Goal: Task Accomplishment & Management: Manage account settings

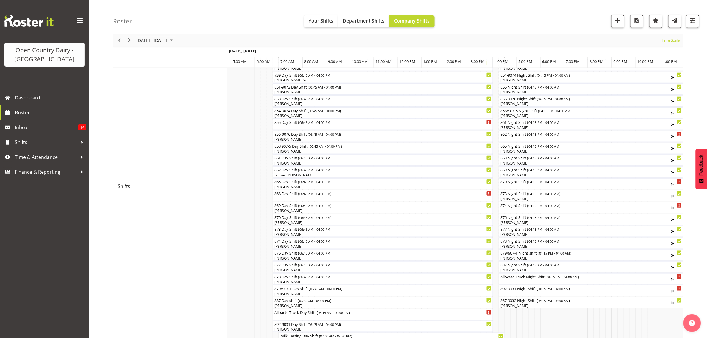
scroll to position [109, 0]
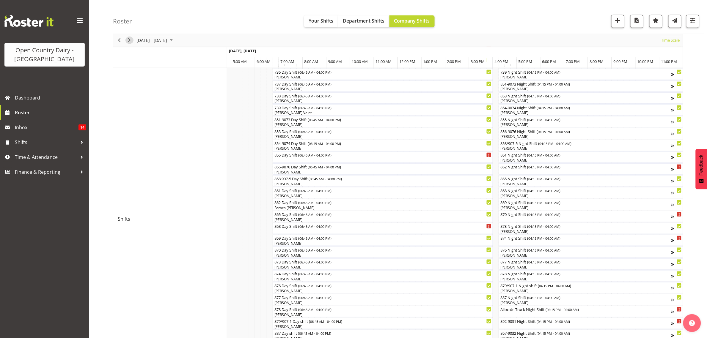
click at [127, 42] on span "Next" at bounding box center [129, 40] width 7 height 7
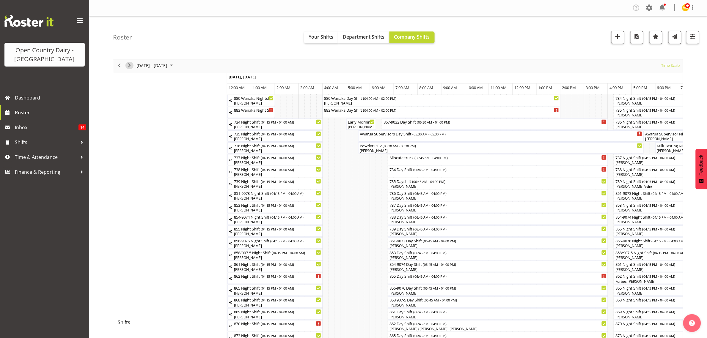
drag, startPoint x: 127, startPoint y: 66, endPoint x: 120, endPoint y: 73, distance: 9.5
click at [127, 66] on span "Next" at bounding box center [129, 65] width 7 height 7
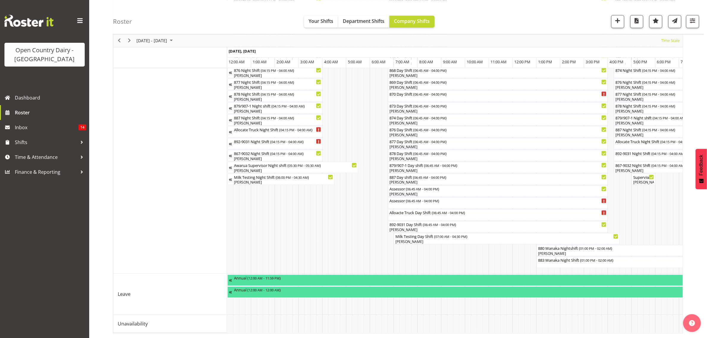
scroll to position [0, 3542]
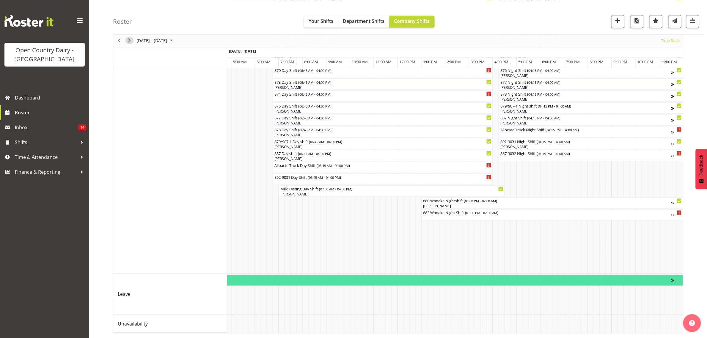
click at [130, 37] on span "Next" at bounding box center [129, 40] width 7 height 7
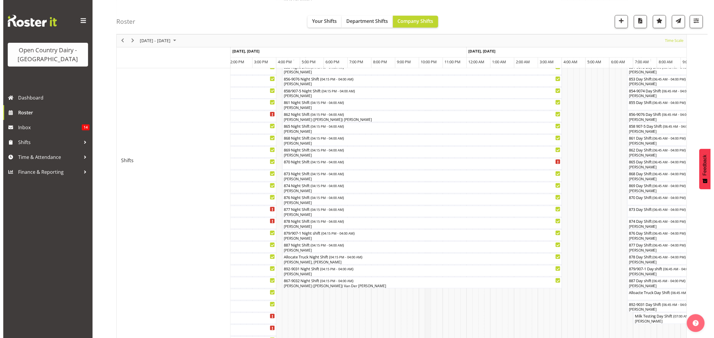
scroll to position [160, 0]
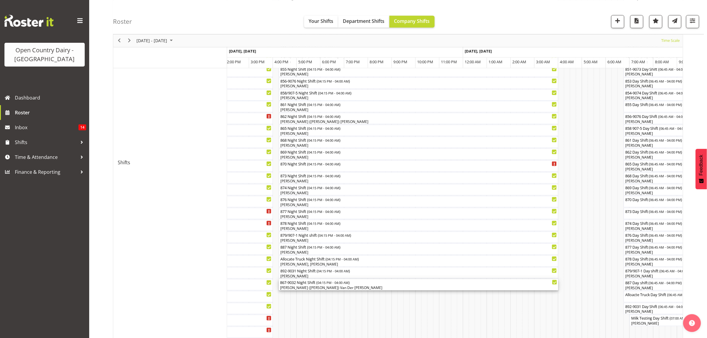
click at [323, 286] on div "867-9032 Night Shift ( 04:15 PM - 04:00 AM ) Gert (Gerry) Van Der Berg" at bounding box center [418, 285] width 277 height 11
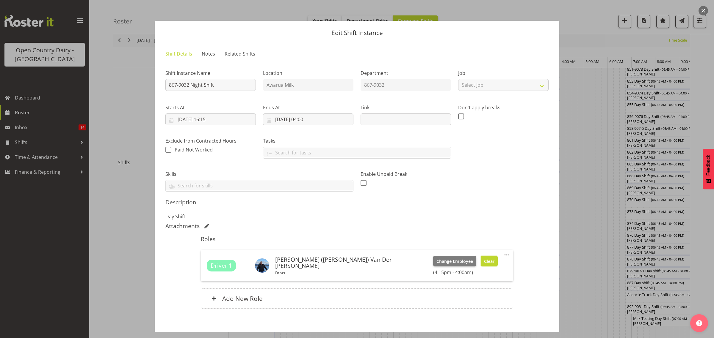
click at [484, 260] on span "Clear" at bounding box center [489, 261] width 10 height 7
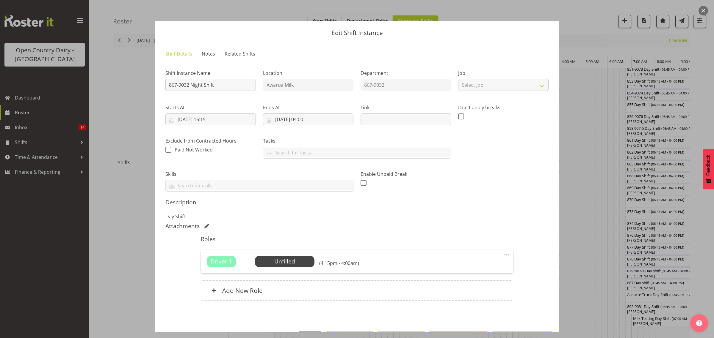
click at [705, 8] on button "button" at bounding box center [703, 11] width 10 height 10
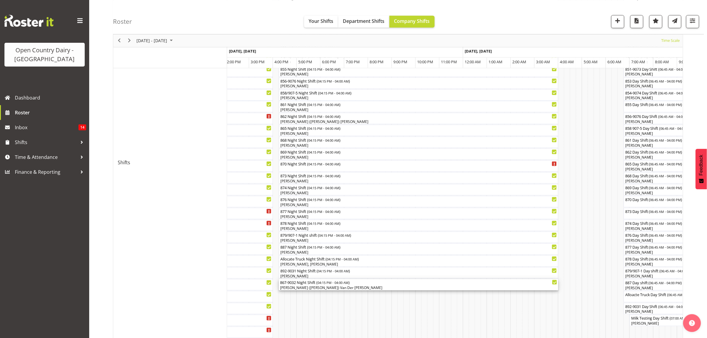
click at [352, 285] on div "867-9032 Night Shift ( 04:15 PM - 04:00 AM )" at bounding box center [418, 283] width 277 height 6
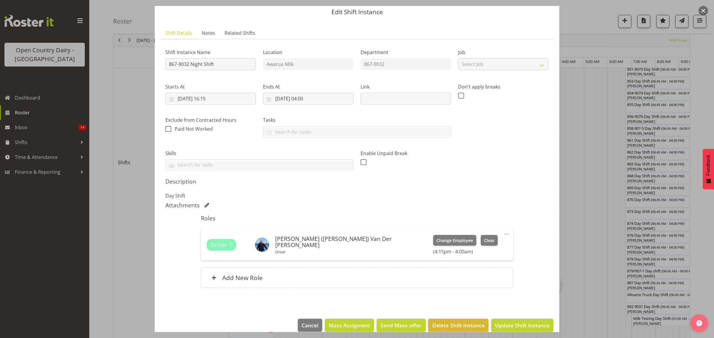
scroll to position [30, 0]
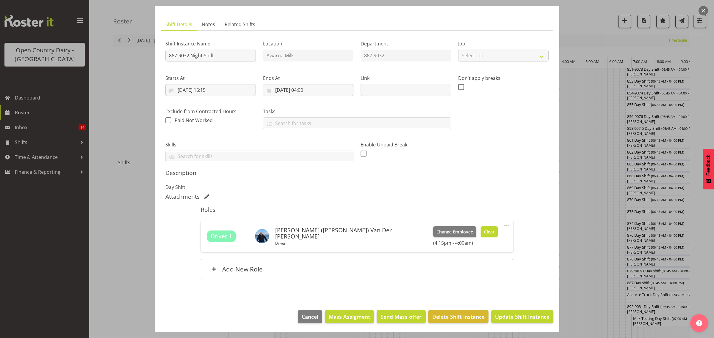
click at [481, 227] on button "Clear" at bounding box center [489, 232] width 17 height 11
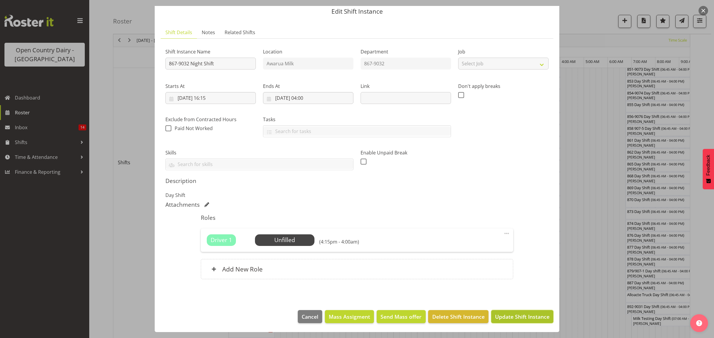
click at [523, 320] on span "Update Shift Instance" at bounding box center [522, 317] width 54 height 8
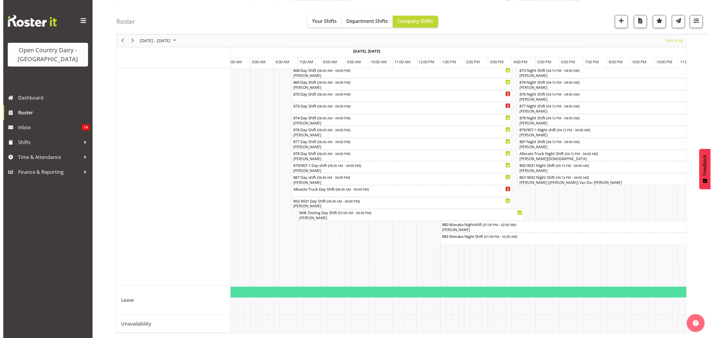
scroll to position [0, 3183]
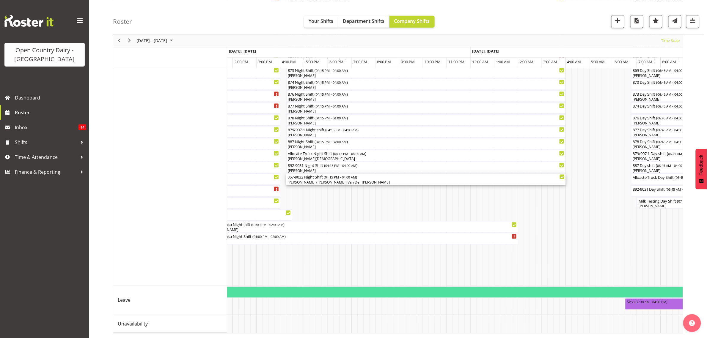
click at [313, 180] on div "[PERSON_NAME] ([PERSON_NAME]) Van Der [PERSON_NAME]" at bounding box center [426, 182] width 277 height 5
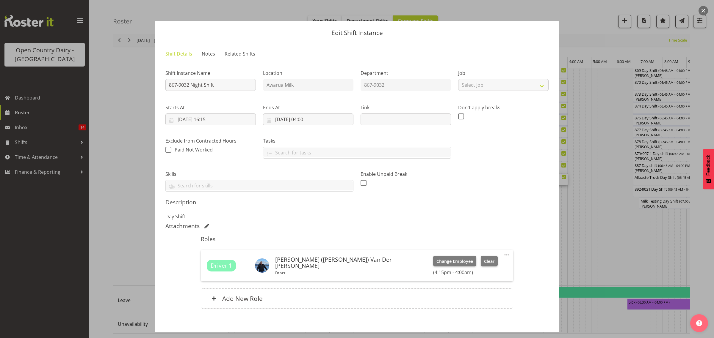
click at [408, 256] on div "Driver 1 Gert (Gerry) Van Der Berg Driver Change Employee Clear (4:15pm - 4:00a…" at bounding box center [357, 266] width 312 height 32
click at [484, 259] on span "Clear" at bounding box center [489, 261] width 10 height 7
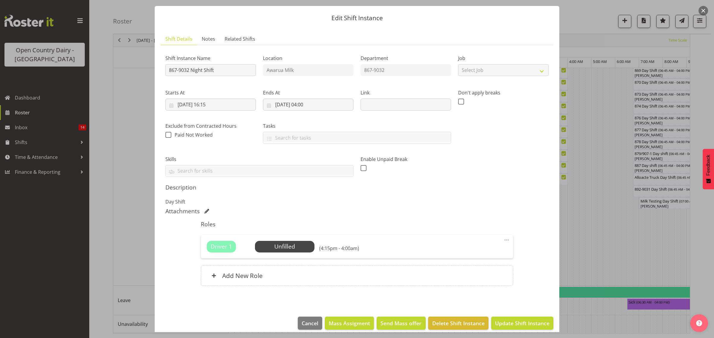
scroll to position [21, 0]
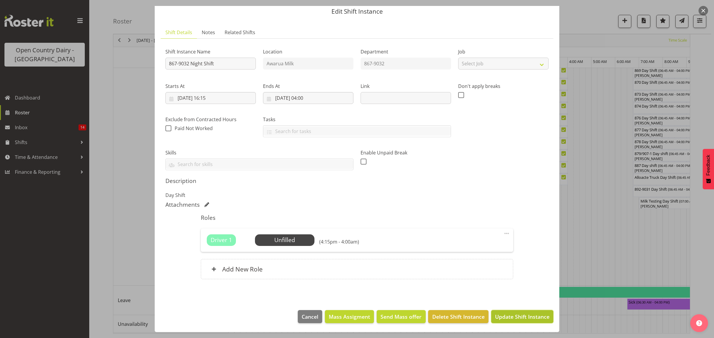
click at [503, 317] on span "Update Shift Instance" at bounding box center [522, 317] width 54 height 8
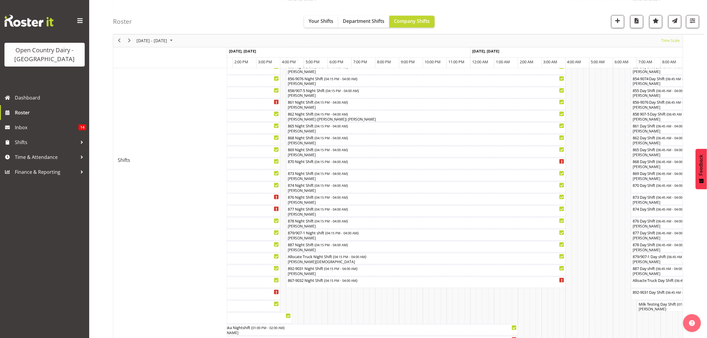
scroll to position [160, 0]
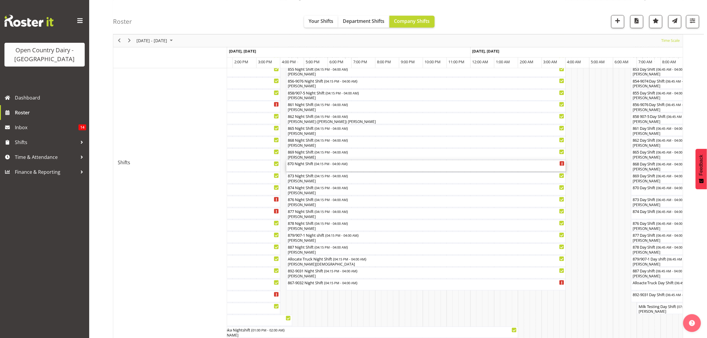
click at [322, 164] on span "04:15 PM - 04:00 AM" at bounding box center [331, 164] width 31 height 5
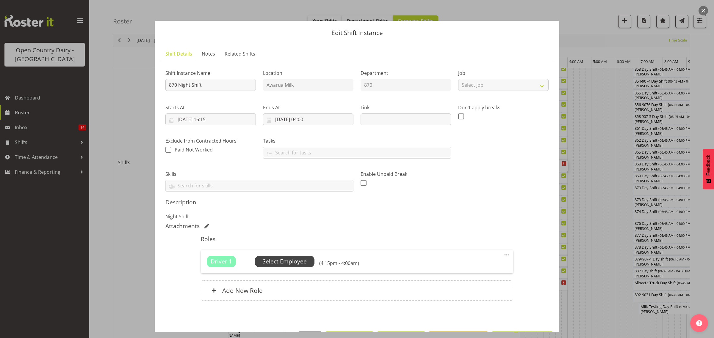
click at [276, 261] on span "Select Employee" at bounding box center [284, 262] width 44 height 9
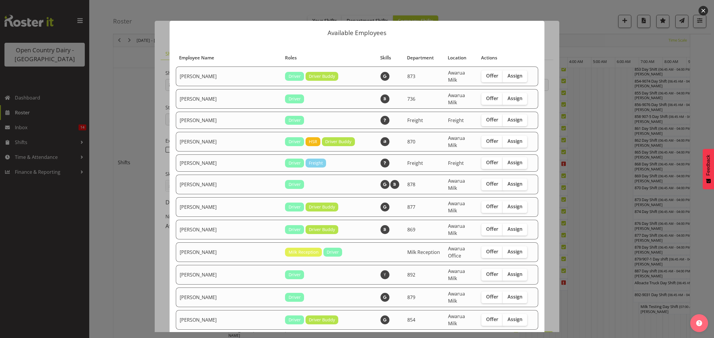
click at [701, 11] on button "button" at bounding box center [703, 11] width 10 height 10
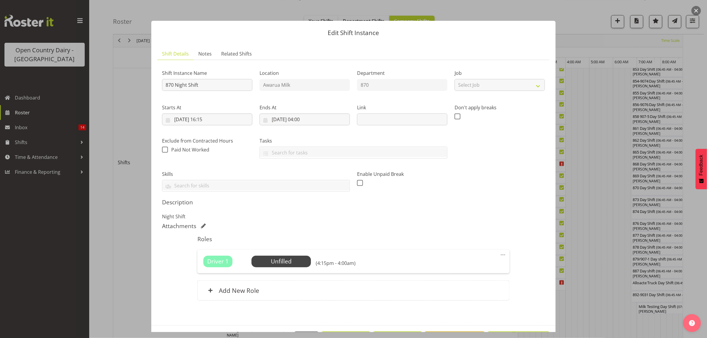
click at [696, 11] on button "button" at bounding box center [697, 11] width 10 height 10
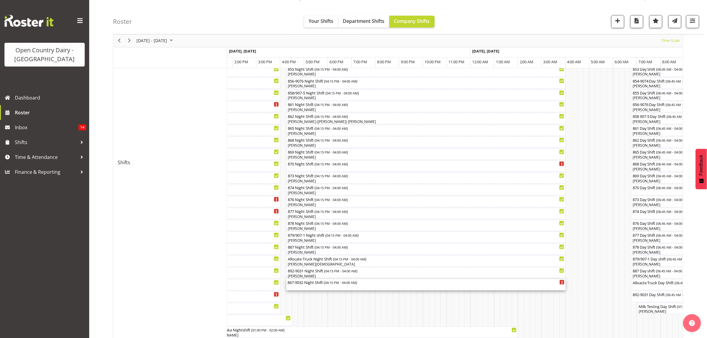
click at [319, 283] on div "867-9032 Night Shift ( 04:15 PM - 04:00 AM )" at bounding box center [426, 283] width 277 height 6
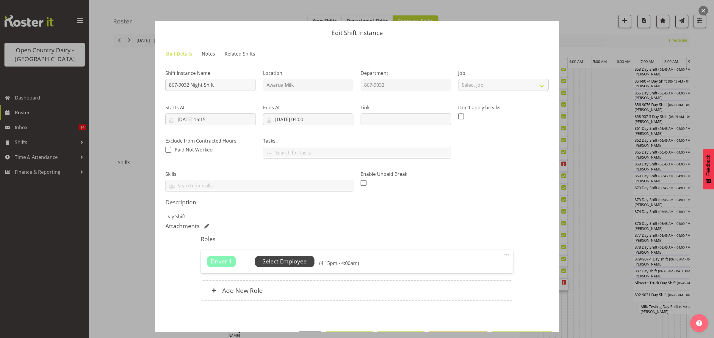
click at [302, 263] on span "Select Employee" at bounding box center [284, 262] width 44 height 9
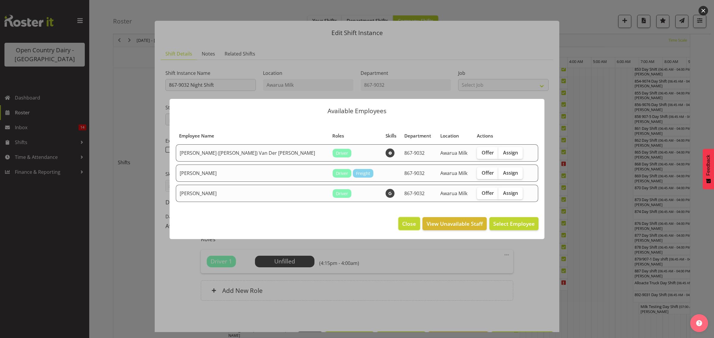
click at [408, 223] on span "Close" at bounding box center [409, 224] width 14 height 8
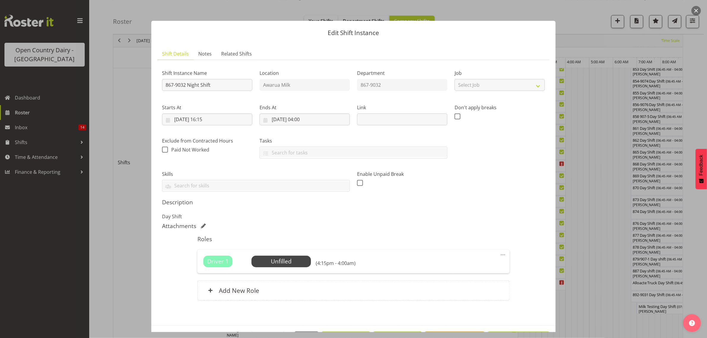
click at [696, 9] on button "button" at bounding box center [697, 11] width 10 height 10
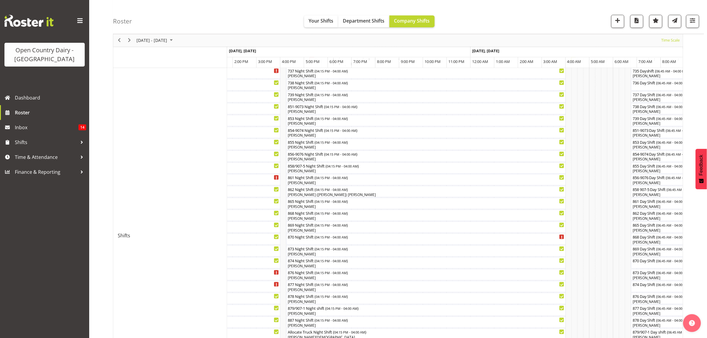
scroll to position [0, 0]
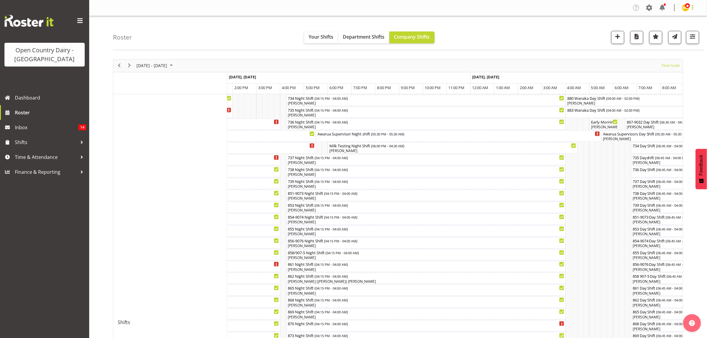
click at [694, 9] on span at bounding box center [692, 7] width 7 height 7
click at [591, 23] on div "Roster Your Shifts Department Shifts Company Shifts 1 Locations Clear Awarua Mi…" at bounding box center [408, 33] width 591 height 34
click at [693, 37] on span "button" at bounding box center [693, 37] width 8 height 8
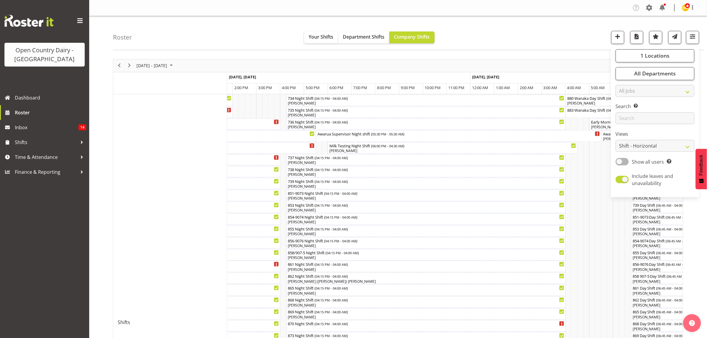
click at [537, 21] on div "Roster Your Shifts Department Shifts Company Shifts 1 Locations Clear Awarua Mi…" at bounding box center [408, 33] width 591 height 34
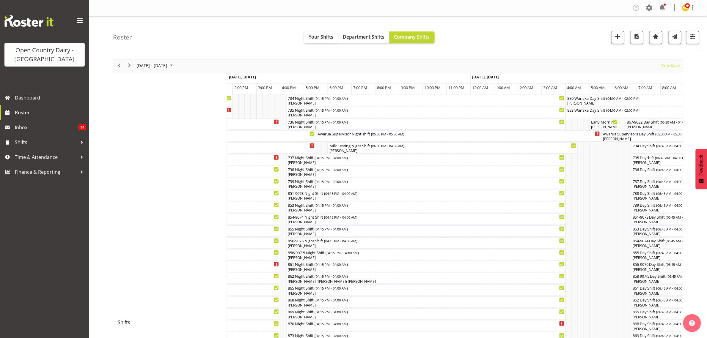
click at [625, 35] on div "1 Locations Clear Awarua Milk Awarua Office Freight Waharoa Office Select All D…" at bounding box center [653, 37] width 93 height 13
click at [614, 36] on span "button" at bounding box center [618, 37] width 8 height 8
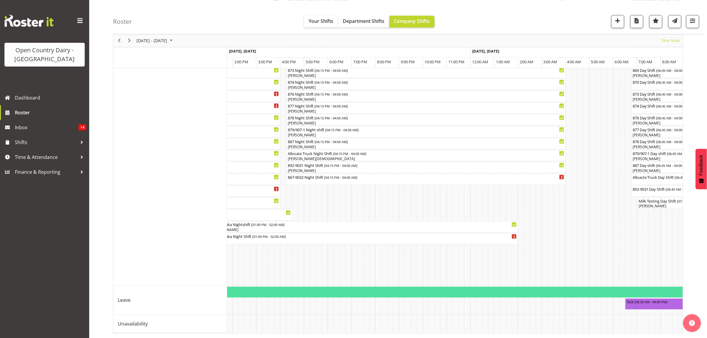
scroll to position [272, 0]
drag, startPoint x: 674, startPoint y: 1, endPoint x: 532, endPoint y: 31, distance: 145.0
click at [532, 31] on div "Roster Your Shifts Department Shifts Company Shifts 1 Locations Clear Awarua Mi…" at bounding box center [408, 17] width 591 height 34
click at [371, 175] on div "867-9032 Night Shift ( 04:15 PM - 04:00 AM )" at bounding box center [426, 179] width 277 height 11
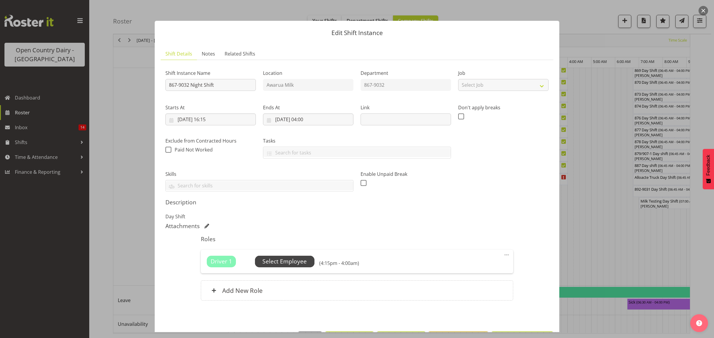
click at [294, 264] on span "Select Employee" at bounding box center [284, 262] width 44 height 9
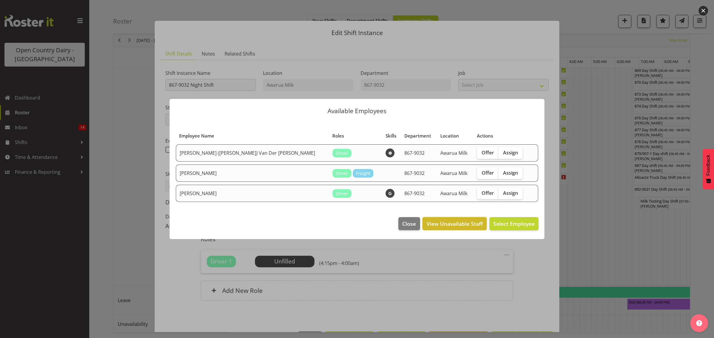
click at [455, 221] on span "View Unavailable Staff" at bounding box center [455, 224] width 56 height 8
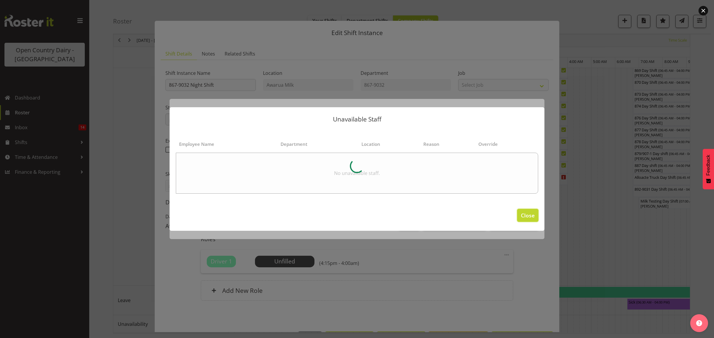
click at [527, 216] on span "Close" at bounding box center [528, 216] width 14 height 8
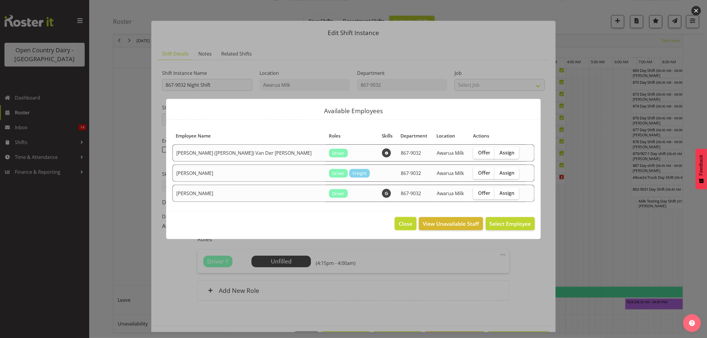
click at [412, 224] on span "Close" at bounding box center [406, 224] width 14 height 8
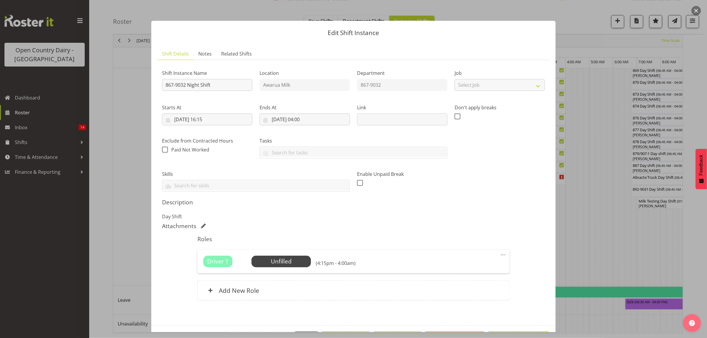
click at [473, 6] on div "Edit Shift Instance Shift Details Notes Related Shifts Shift Instance Name 867-…" at bounding box center [353, 169] width 416 height 327
click at [697, 10] on button "button" at bounding box center [697, 11] width 10 height 10
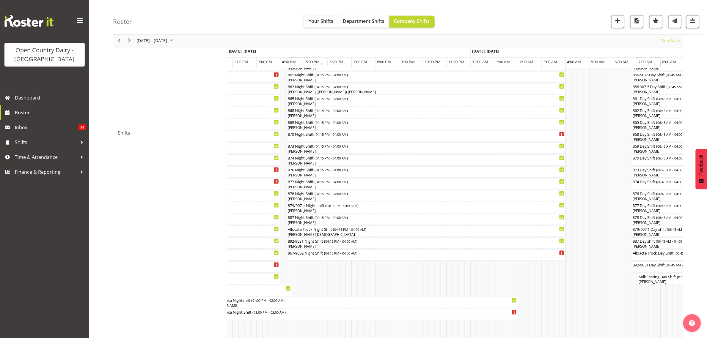
scroll to position [123, 0]
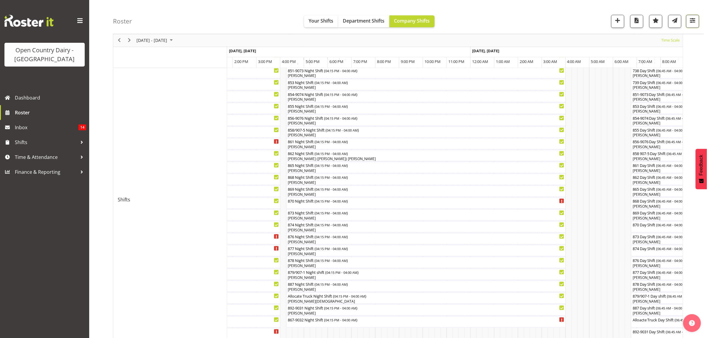
click at [697, 20] on button "button" at bounding box center [693, 21] width 13 height 13
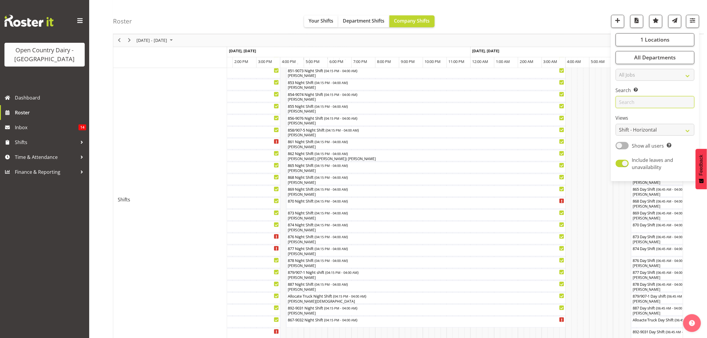
click at [653, 104] on input "text" at bounding box center [655, 103] width 79 height 12
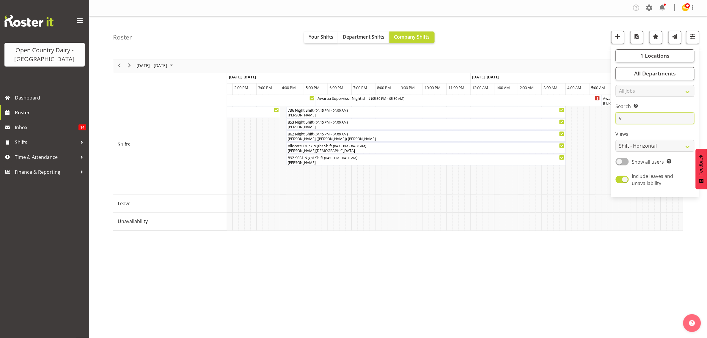
scroll to position [0, 0]
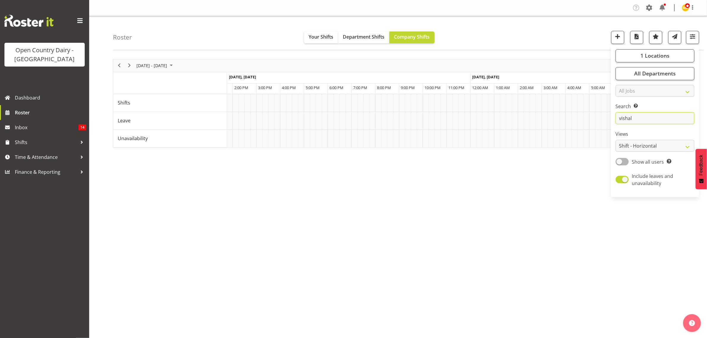
type input "vishal"
click at [543, 204] on div "Oct 27 - Nov 02, 2025 Today Timeline Day Timeline Week Timeline Fortnight Timel…" at bounding box center [410, 174] width 594 height 238
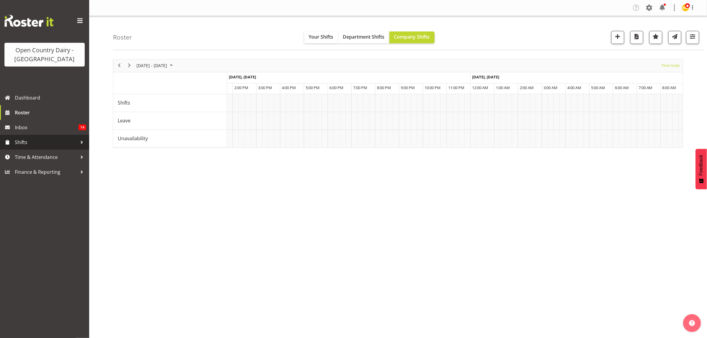
click at [33, 144] on span "Shifts" at bounding box center [46, 142] width 62 height 9
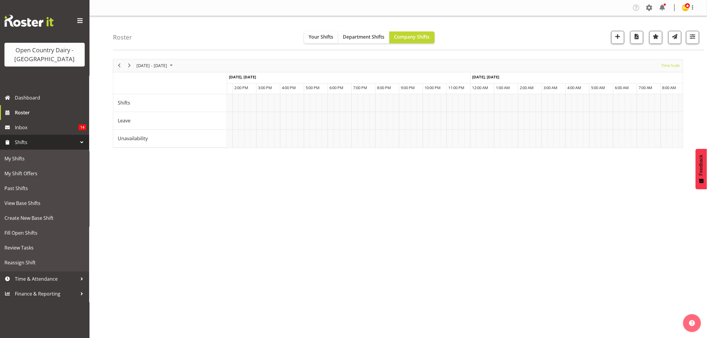
click at [34, 143] on span "Shifts" at bounding box center [46, 142] width 62 height 9
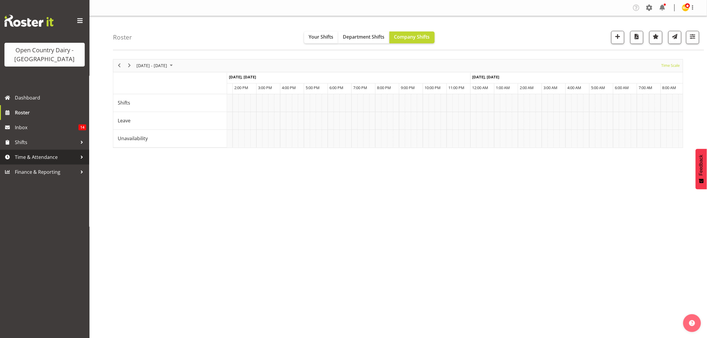
click at [46, 157] on span "Time & Attendance" at bounding box center [46, 157] width 62 height 9
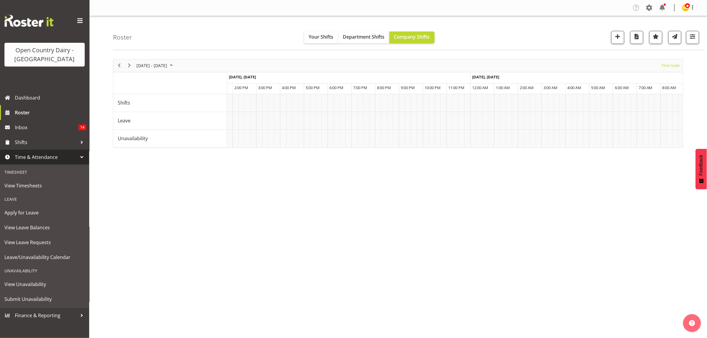
click at [46, 157] on span "Time & Attendance" at bounding box center [46, 157] width 62 height 9
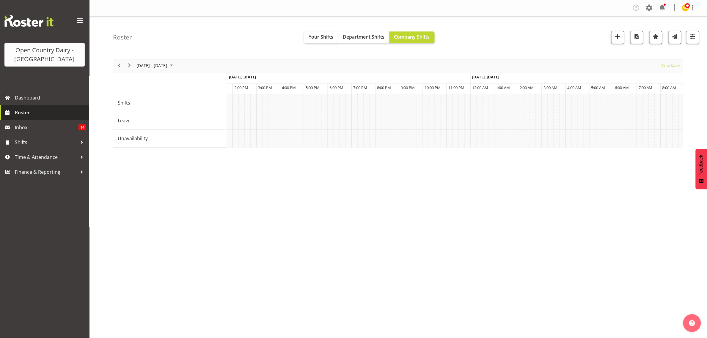
click at [36, 117] on span "Roster" at bounding box center [50, 112] width 71 height 9
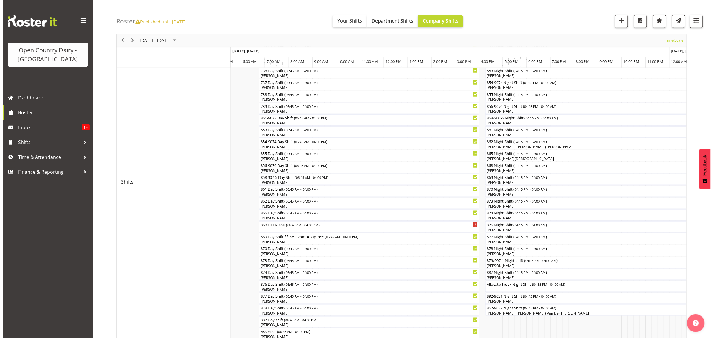
scroll to position [184, 0]
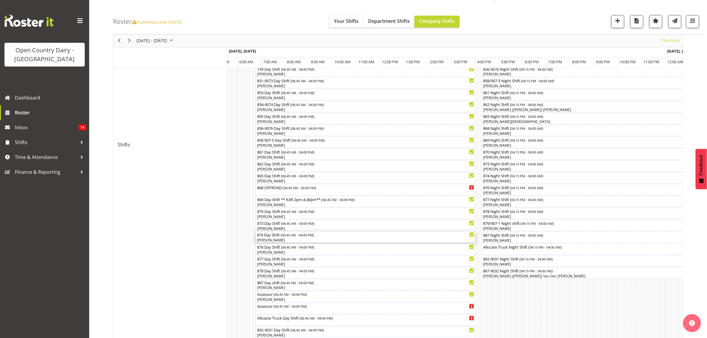
click at [298, 236] on span "06:45 AM - 04:00 PM" at bounding box center [297, 235] width 31 height 5
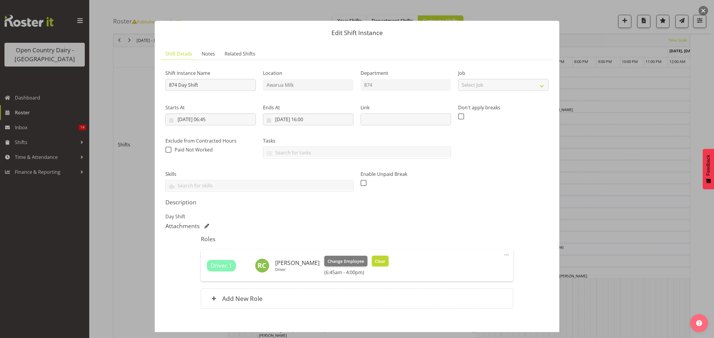
click at [379, 261] on span "Clear" at bounding box center [380, 261] width 10 height 7
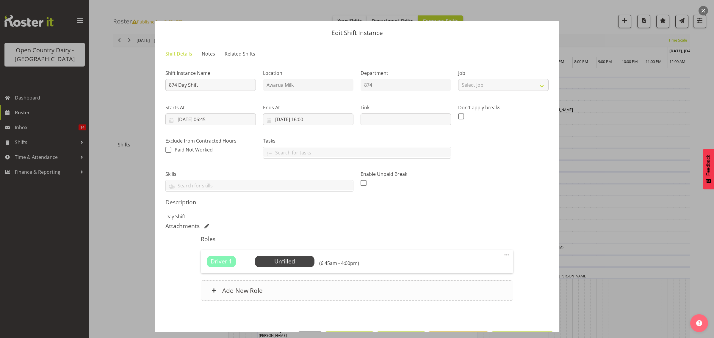
click at [328, 285] on div "Add New Role" at bounding box center [357, 291] width 312 height 20
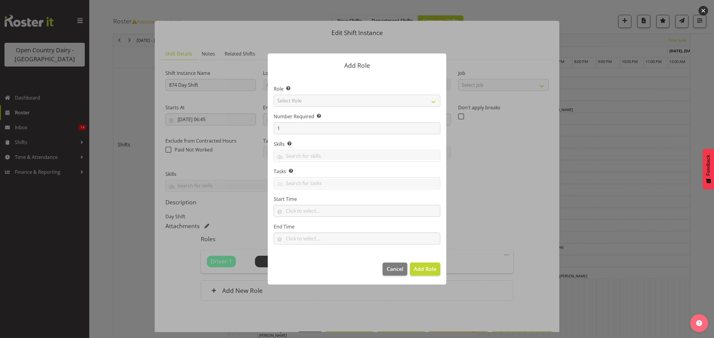
click at [312, 107] on section "Role Select the role you wish to add to the shift. Select Role Crew Leader Driv…" at bounding box center [357, 166] width 178 height 182
click at [316, 104] on select "Select Role Crew Leader Driver Driver Assessor Dayshift Driver Assessor Nightsh…" at bounding box center [357, 101] width 167 height 12
select select "1154"
click at [274, 95] on select "Select Role Crew Leader Driver Driver Assessor Dayshift Driver Assessor Nightsh…" at bounding box center [357, 101] width 167 height 12
click at [397, 268] on span "Cancel" at bounding box center [395, 269] width 17 height 8
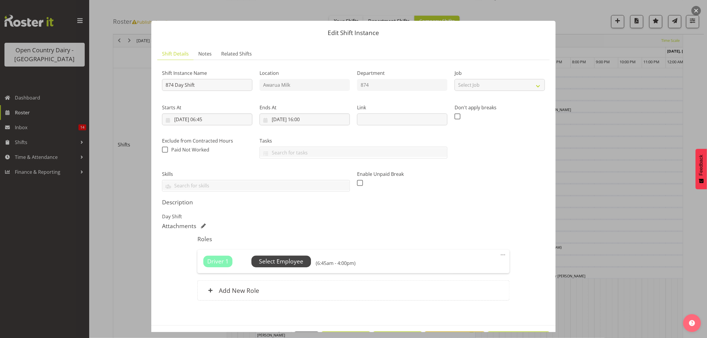
click at [275, 264] on span "Select Employee" at bounding box center [281, 262] width 44 height 9
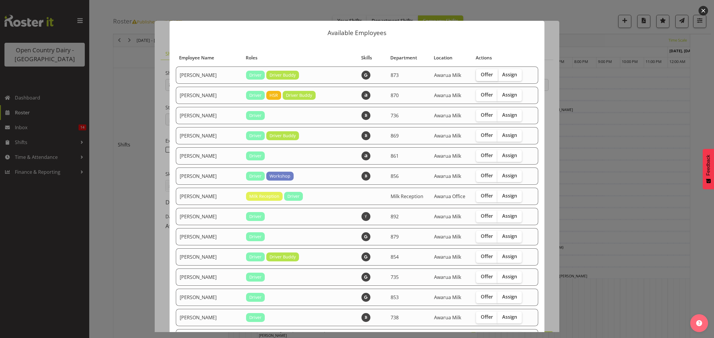
click at [481, 76] on span "Offer" at bounding box center [487, 75] width 12 height 6
click at [480, 76] on input "Offer" at bounding box center [478, 75] width 4 height 4
checkbox input "true"
click at [481, 115] on span "Offer" at bounding box center [487, 115] width 12 height 6
click at [476, 115] on input "Offer" at bounding box center [478, 115] width 4 height 4
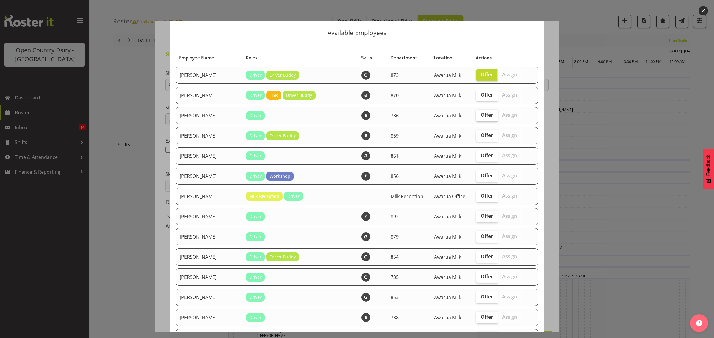
checkbox input "true"
click at [481, 138] on span "Offer" at bounding box center [487, 135] width 12 height 6
click at [476, 137] on input "Offer" at bounding box center [478, 136] width 4 height 4
checkbox input "true"
click at [476, 154] on input "Offer" at bounding box center [478, 156] width 4 height 4
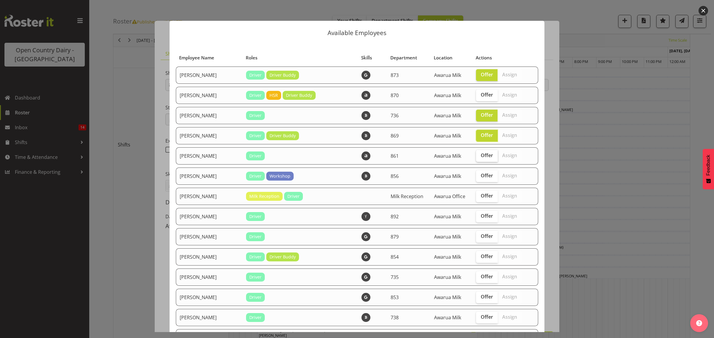
checkbox input "true"
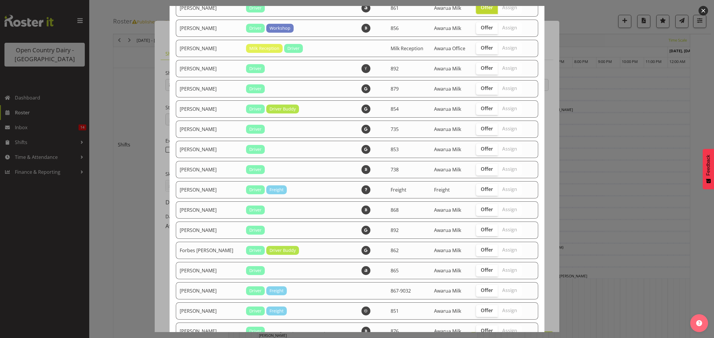
scroll to position [149, 0]
click at [481, 151] on span "Offer" at bounding box center [487, 148] width 12 height 6
click at [476, 151] on input "Offer" at bounding box center [478, 149] width 4 height 4
checkbox input "true"
click at [476, 169] on label "Offer" at bounding box center [487, 169] width 22 height 12
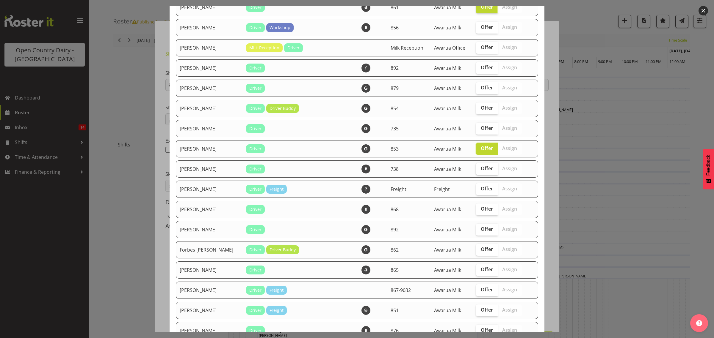
click at [476, 169] on input "Offer" at bounding box center [478, 169] width 4 height 4
checkbox input "true"
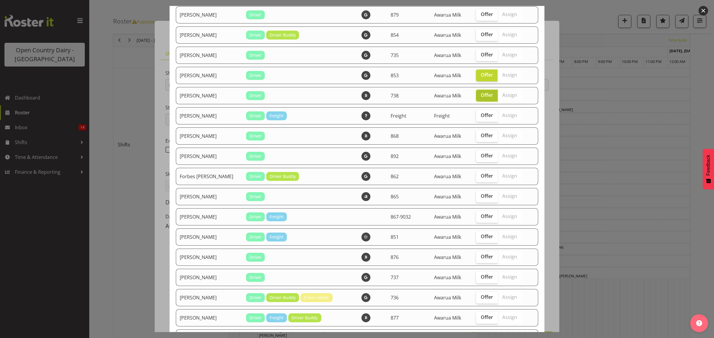
scroll to position [223, 0]
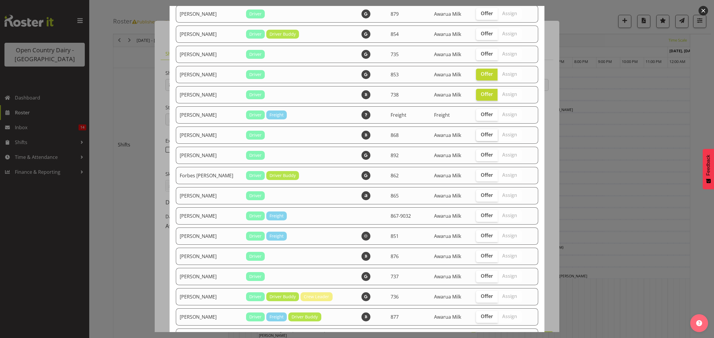
click at [477, 140] on label "Offer" at bounding box center [487, 135] width 22 height 12
click at [477, 137] on input "Offer" at bounding box center [478, 135] width 4 height 4
checkbox input "true"
click at [481, 155] on span "Offer" at bounding box center [487, 155] width 12 height 6
click at [476, 155] on input "Offer" at bounding box center [478, 155] width 4 height 4
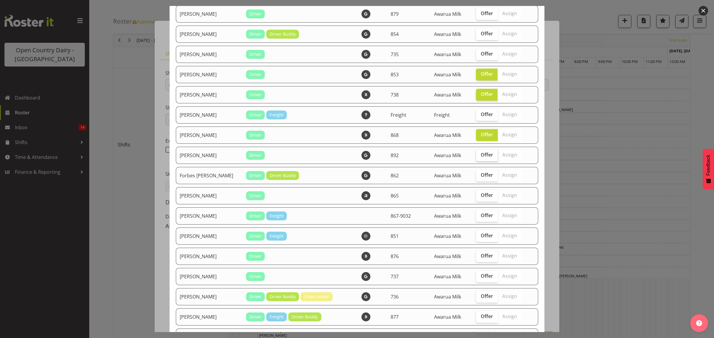
checkbox input "true"
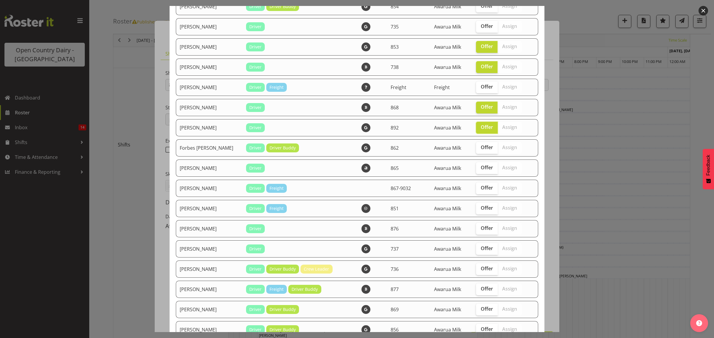
scroll to position [260, 0]
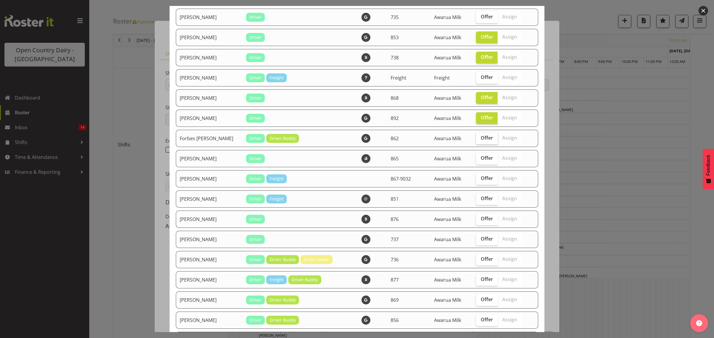
click at [481, 141] on span "Offer" at bounding box center [487, 138] width 12 height 6
click at [478, 140] on input "Offer" at bounding box center [478, 138] width 4 height 4
checkbox input "true"
click at [481, 161] on span "Offer" at bounding box center [487, 158] width 12 height 6
click at [477, 160] on input "Offer" at bounding box center [478, 158] width 4 height 4
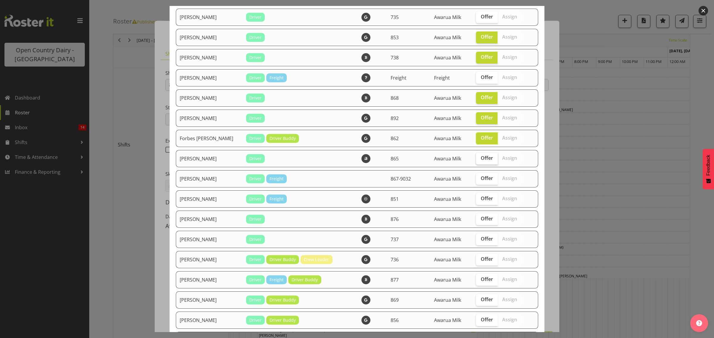
checkbox input "true"
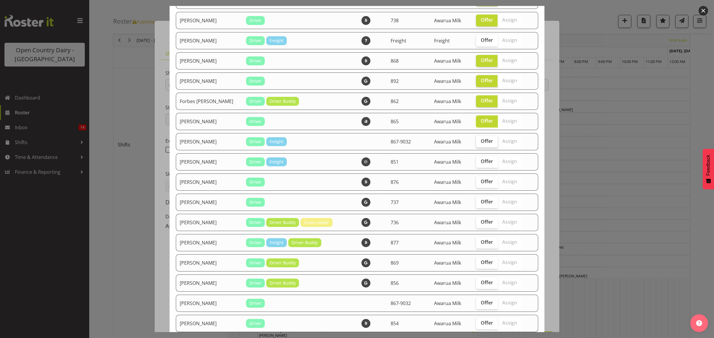
click at [477, 148] on label "Offer" at bounding box center [487, 142] width 22 height 12
click at [477, 143] on input "Offer" at bounding box center [478, 142] width 4 height 4
checkbox input "true"
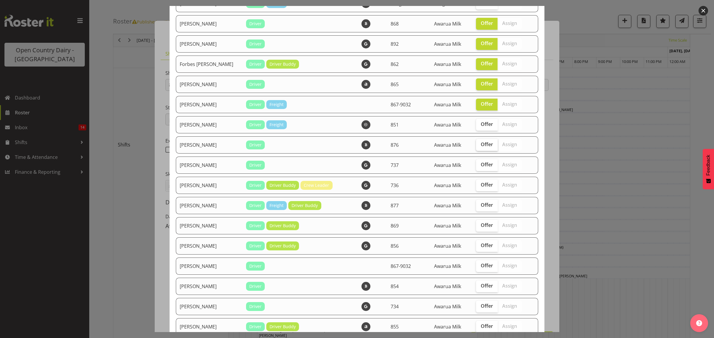
click at [481, 148] on span "Offer" at bounding box center [487, 145] width 12 height 6
click at [476, 147] on input "Offer" at bounding box center [478, 145] width 4 height 4
checkbox input "true"
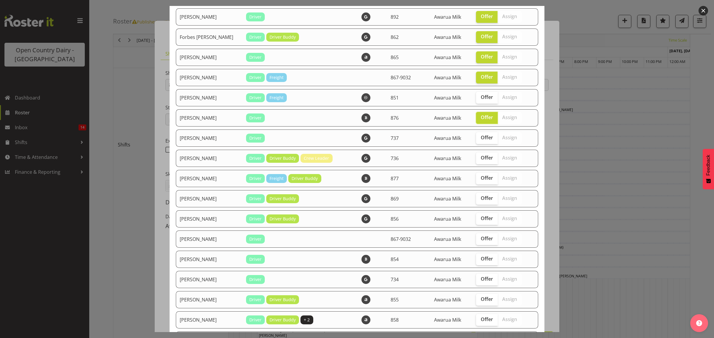
scroll to position [372, 0]
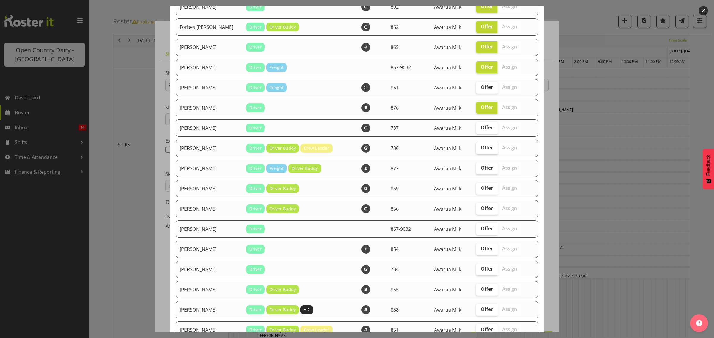
click at [481, 150] on span "Offer" at bounding box center [487, 148] width 12 height 6
click at [480, 150] on input "Offer" at bounding box center [478, 148] width 4 height 4
checkbox input "true"
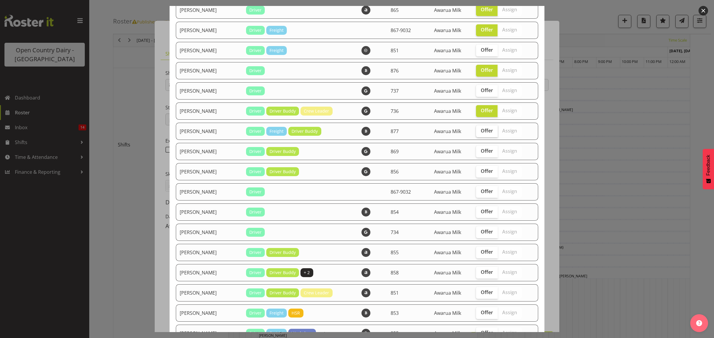
click at [476, 130] on label "Offer" at bounding box center [487, 132] width 22 height 12
click at [476, 130] on input "Offer" at bounding box center [478, 131] width 4 height 4
checkbox input "true"
click at [481, 154] on span "Offer" at bounding box center [487, 151] width 12 height 6
click at [476, 153] on input "Offer" at bounding box center [478, 151] width 4 height 4
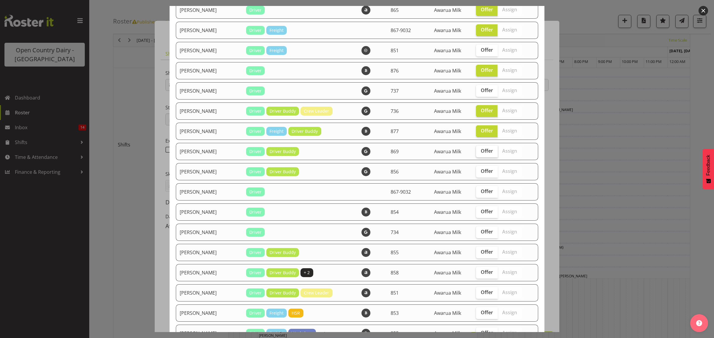
checkbox input "true"
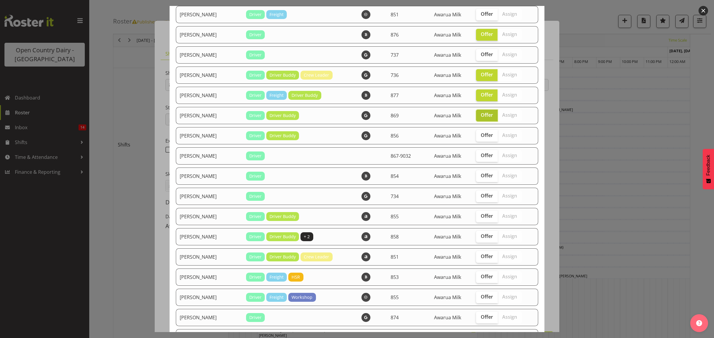
scroll to position [483, 0]
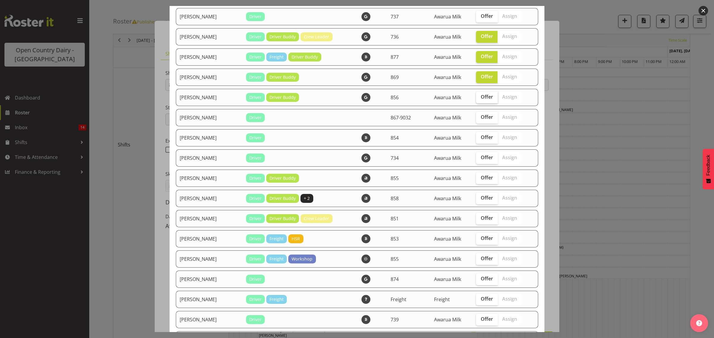
click at [481, 100] on span "Offer" at bounding box center [487, 97] width 12 height 6
click at [476, 99] on input "Offer" at bounding box center [478, 97] width 4 height 4
checkbox input "true"
click at [472, 114] on td "Offer Assign" at bounding box center [501, 117] width 58 height 17
click at [481, 118] on span "Offer" at bounding box center [487, 117] width 12 height 6
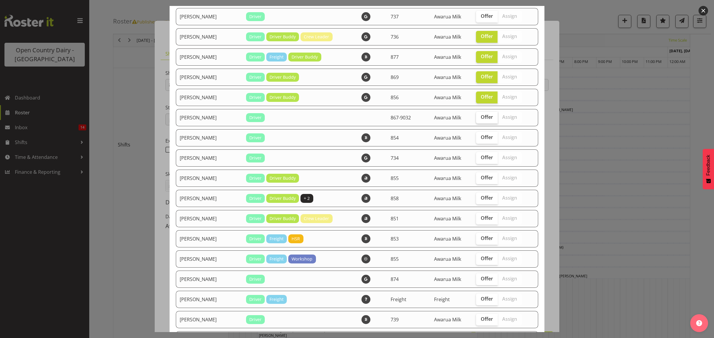
click at [476, 118] on input "Offer" at bounding box center [478, 117] width 4 height 4
checkbox input "true"
click at [481, 139] on span "Offer" at bounding box center [487, 137] width 12 height 6
click at [476, 139] on input "Offer" at bounding box center [478, 138] width 4 height 4
checkbox input "true"
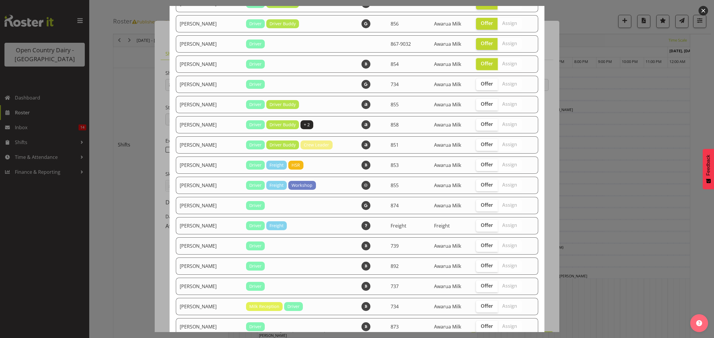
scroll to position [558, 0]
click at [481, 86] on span "Offer" at bounding box center [487, 83] width 12 height 6
click at [478, 85] on input "Offer" at bounding box center [478, 84] width 4 height 4
checkbox input "true"
click at [481, 105] on span "Offer" at bounding box center [487, 104] width 12 height 6
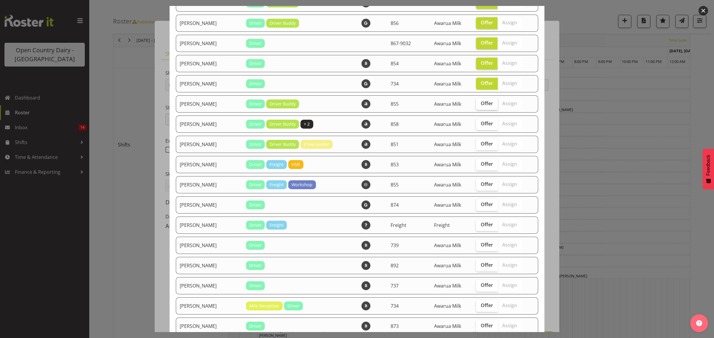
click at [476, 105] on input "Offer" at bounding box center [478, 104] width 4 height 4
checkbox input "true"
click at [476, 130] on label "Offer" at bounding box center [487, 124] width 22 height 12
click at [476, 126] on input "Offer" at bounding box center [478, 124] width 4 height 4
checkbox input "true"
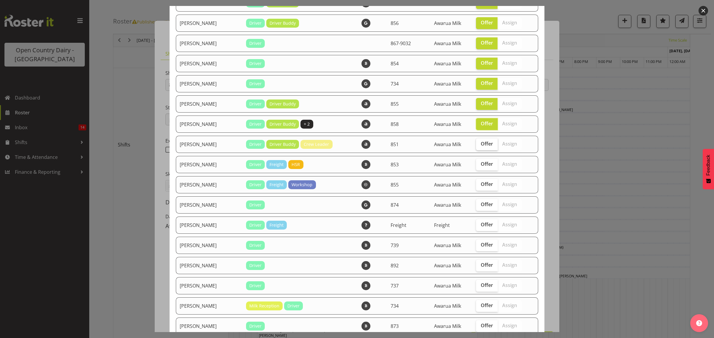
click at [481, 147] on span "Offer" at bounding box center [487, 144] width 12 height 6
click at [477, 146] on input "Offer" at bounding box center [478, 144] width 4 height 4
checkbox input "true"
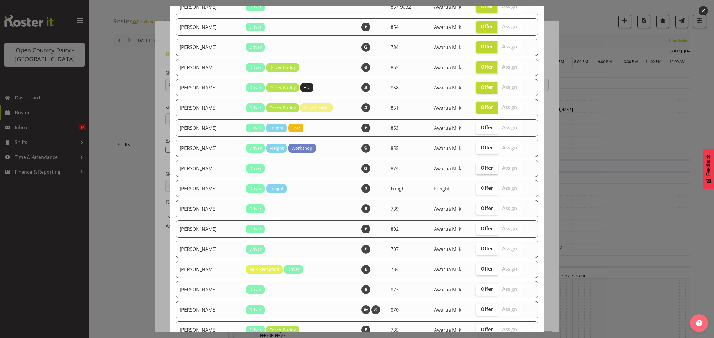
scroll to position [595, 0]
click at [481, 130] on span "Offer" at bounding box center [487, 127] width 12 height 6
click at [478, 129] on input "Offer" at bounding box center [478, 127] width 4 height 4
checkbox input "true"
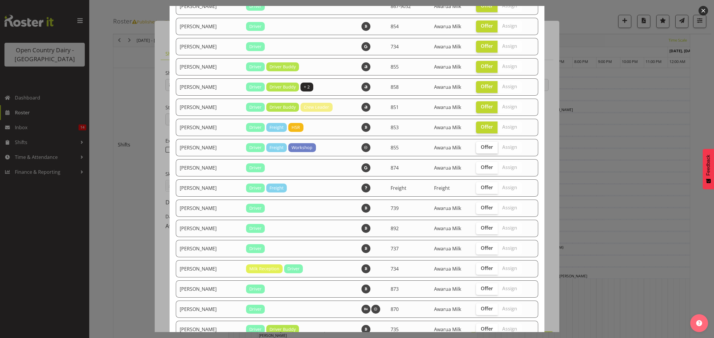
click at [481, 150] on span "Offer" at bounding box center [487, 147] width 12 height 6
click at [477, 149] on input "Offer" at bounding box center [478, 147] width 4 height 4
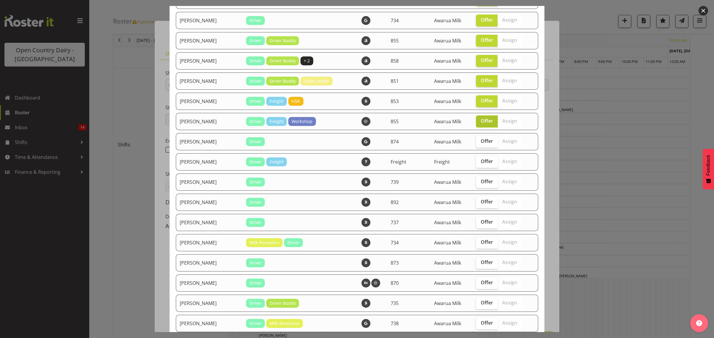
scroll to position [632, 0]
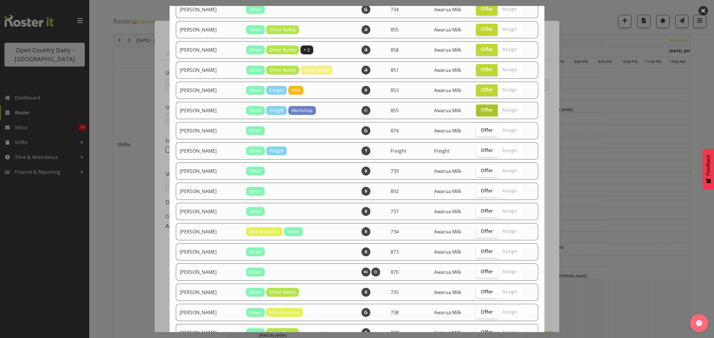
click at [478, 111] on label "Offer" at bounding box center [487, 111] width 22 height 12
click at [478, 111] on input "Offer" at bounding box center [478, 110] width 4 height 4
checkbox input "false"
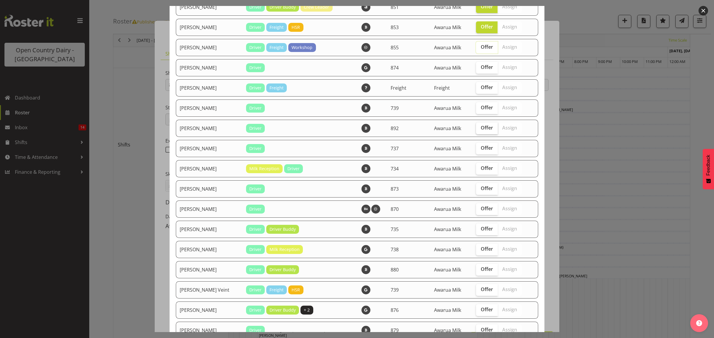
scroll to position [706, 0]
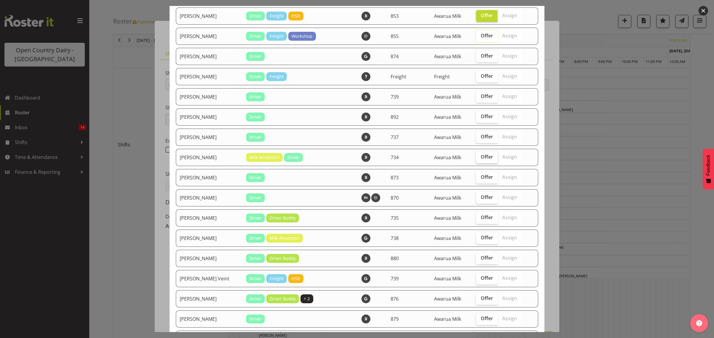
click at [481, 160] on span "Offer" at bounding box center [487, 157] width 12 height 6
click at [476, 159] on input "Offer" at bounding box center [478, 157] width 4 height 4
checkbox input "true"
click at [481, 180] on span "Offer" at bounding box center [487, 177] width 12 height 6
click at [477, 179] on input "Offer" at bounding box center [478, 177] width 4 height 4
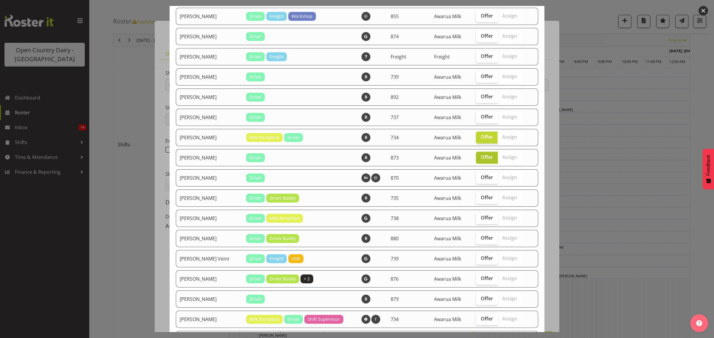
scroll to position [744, 0]
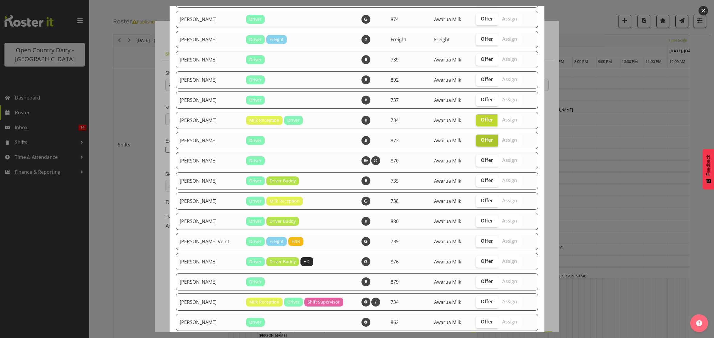
click at [481, 143] on span "Offer" at bounding box center [487, 140] width 12 height 6
click at [479, 142] on input "Offer" at bounding box center [478, 140] width 4 height 4
checkbox input "false"
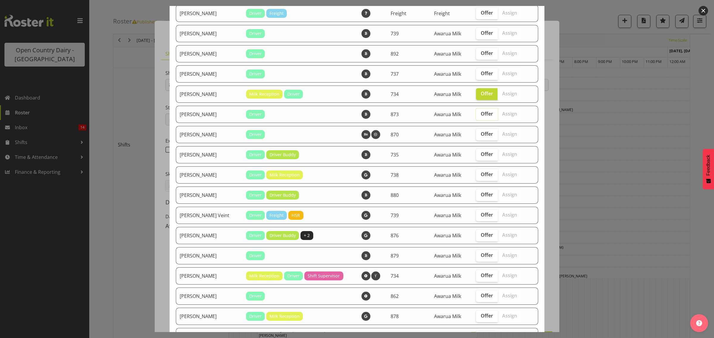
scroll to position [781, 0]
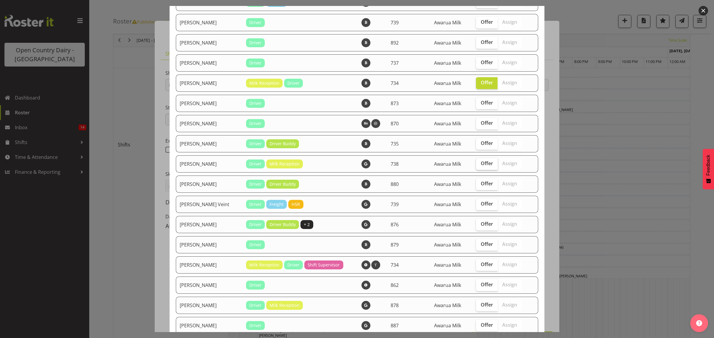
click at [481, 167] on span "Offer" at bounding box center [487, 164] width 12 height 6
click at [476, 166] on input "Offer" at bounding box center [478, 164] width 4 height 4
checkbox input "true"
click at [481, 187] on span "Offer" at bounding box center [487, 184] width 12 height 6
click at [476, 186] on input "Offer" at bounding box center [478, 184] width 4 height 4
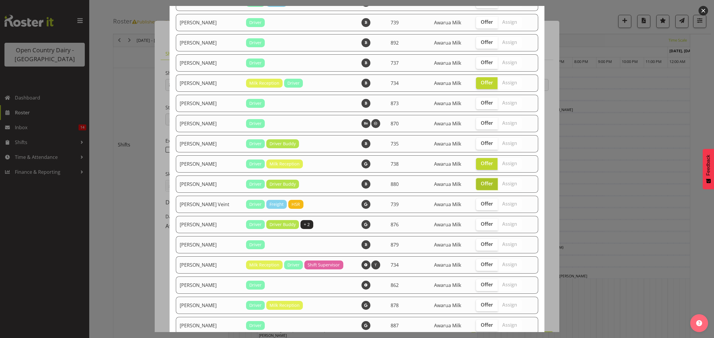
click at [481, 187] on span "Offer" at bounding box center [487, 184] width 12 height 6
click at [476, 186] on input "Offer" at bounding box center [478, 184] width 4 height 4
checkbox input "false"
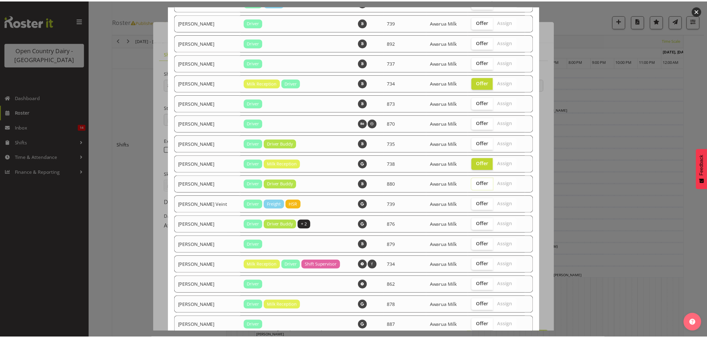
scroll to position [827, 0]
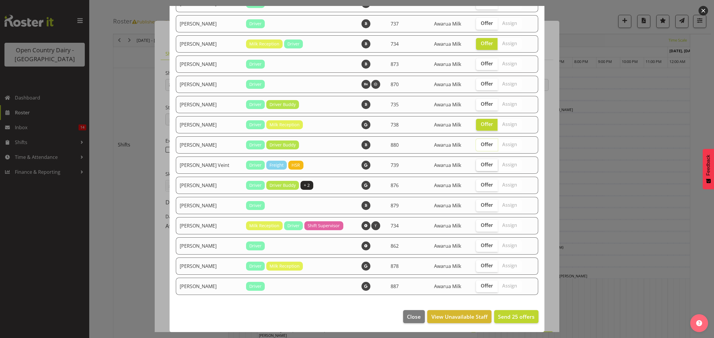
click at [481, 164] on span "Offer" at bounding box center [487, 165] width 12 height 6
click at [480, 164] on input "Offer" at bounding box center [478, 165] width 4 height 4
checkbox input "true"
click at [481, 184] on span "Offer" at bounding box center [487, 185] width 12 height 6
click at [477, 184] on input "Offer" at bounding box center [478, 185] width 4 height 4
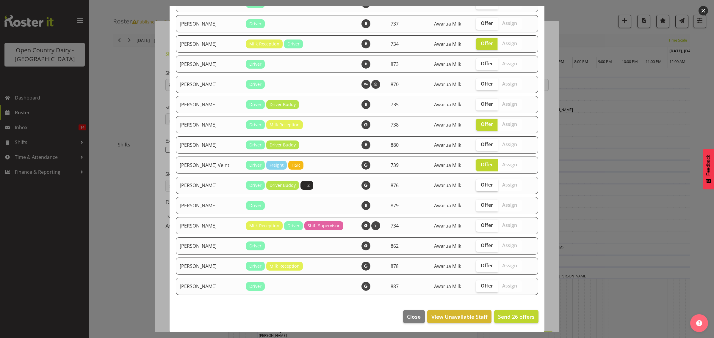
checkbox input "true"
click at [481, 207] on span "Offer" at bounding box center [487, 205] width 12 height 6
click at [476, 207] on input "Offer" at bounding box center [478, 205] width 4 height 4
checkbox input "true"
click at [481, 246] on span "Offer" at bounding box center [487, 246] width 12 height 6
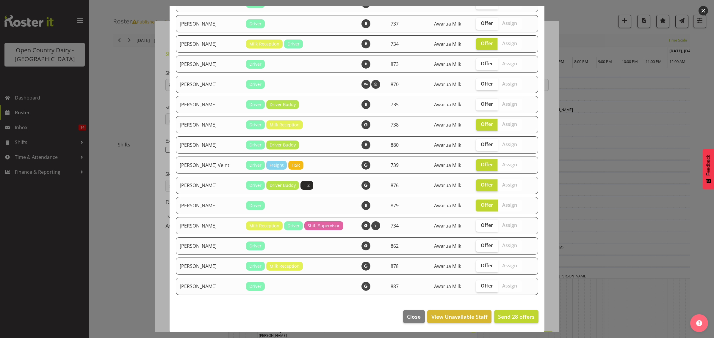
click at [476, 246] on input "Offer" at bounding box center [478, 246] width 4 height 4
checkbox input "true"
click at [481, 289] on span "Offer" at bounding box center [487, 286] width 12 height 6
click at [480, 288] on input "Offer" at bounding box center [478, 286] width 4 height 4
checkbox input "true"
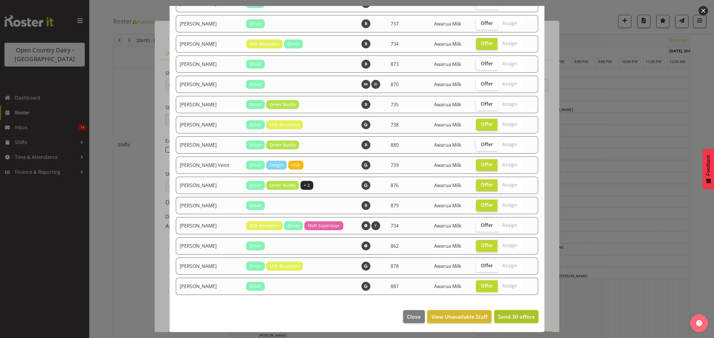
click at [504, 317] on span "Send 30 offers" at bounding box center [516, 317] width 37 height 7
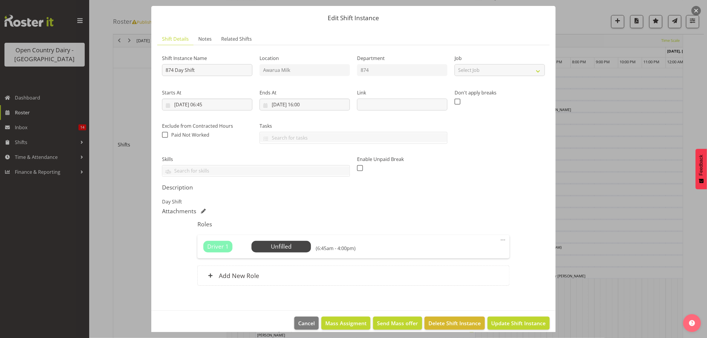
scroll to position [21, 0]
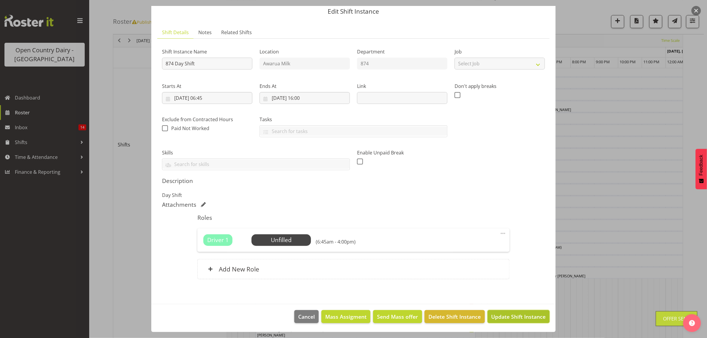
click at [503, 320] on span "Update Shift Instance" at bounding box center [519, 317] width 54 height 8
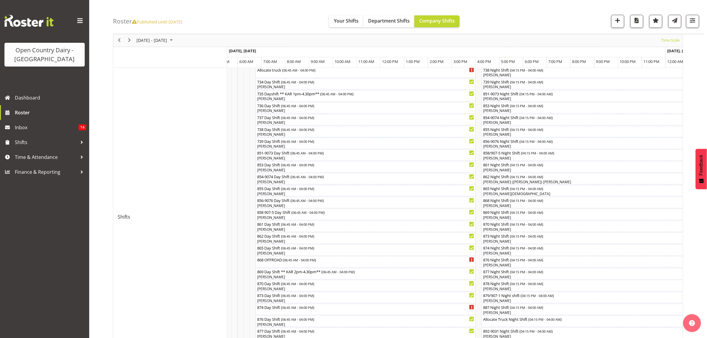
scroll to position [74, 0]
